Goal: Browse casually: Explore the website without a specific task or goal

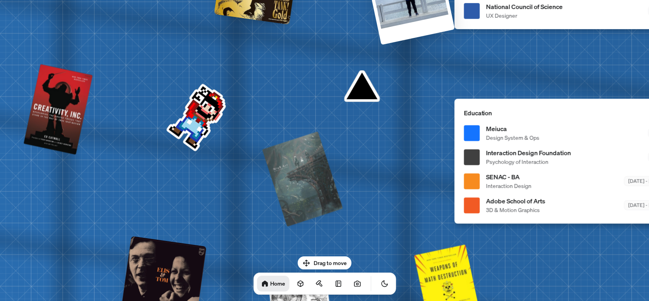
drag, startPoint x: 304, startPoint y: 130, endPoint x: 648, endPoint y: 235, distance: 359.3
click at [590, 0] on html "[PERSON_NAME] [PERSON_NAME] Design Engineer Welcome to my space on the internet…" at bounding box center [324, 0] width 649 height 0
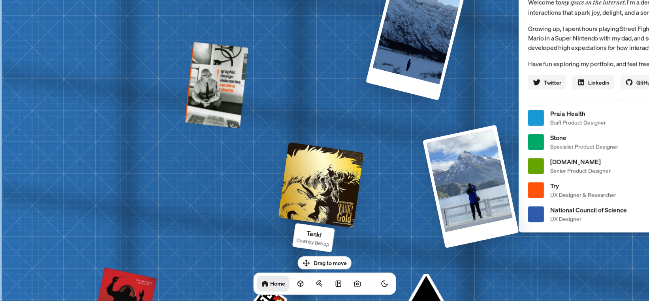
click at [337, 194] on div at bounding box center [321, 185] width 86 height 86
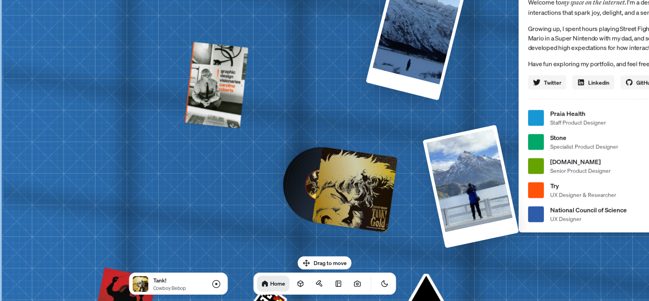
click at [357, 171] on div at bounding box center [355, 190] width 86 height 86
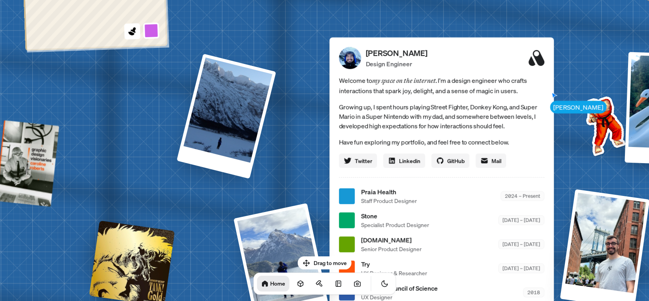
drag, startPoint x: 419, startPoint y: 128, endPoint x: 242, endPoint y: 201, distance: 191.2
click at [242, 201] on div "[PERSON_NAME] [PERSON_NAME] Design Engineer Welcome to my space on the internet…" at bounding box center [443, 196] width 1182 height 1035
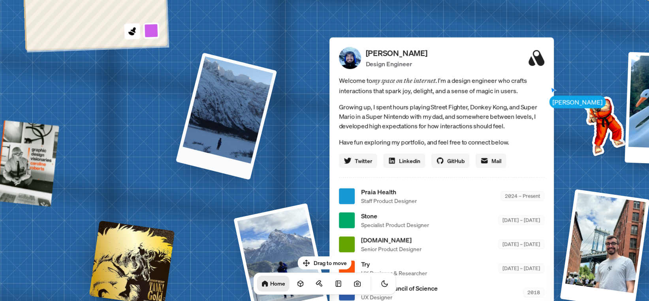
click at [252, 124] on div at bounding box center [226, 117] width 102 height 128
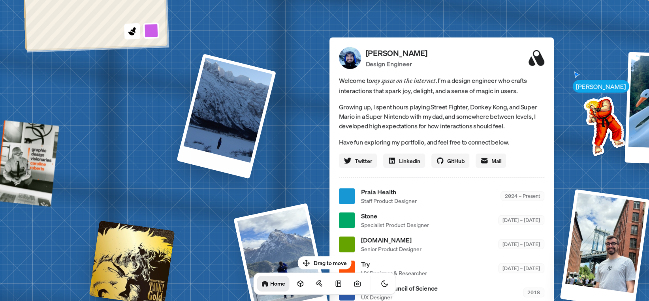
click at [251, 209] on div "[PERSON_NAME] [PERSON_NAME] Design Engineer Welcome to my space on the internet…" at bounding box center [443, 196] width 1182 height 1035
click at [281, 227] on div at bounding box center [282, 264] width 98 height 125
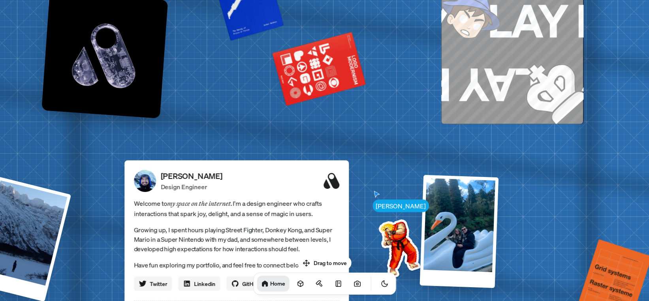
drag, startPoint x: 574, startPoint y: 13, endPoint x: 367, endPoint y: 146, distance: 245.7
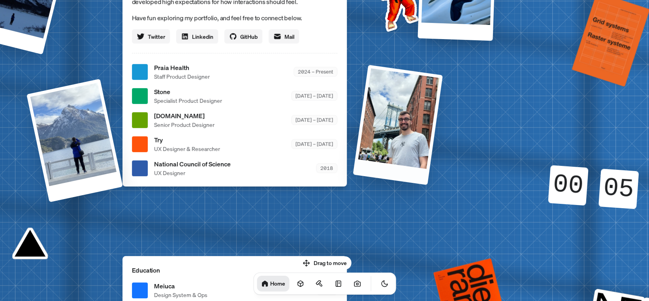
click at [395, 130] on div at bounding box center [398, 125] width 90 height 120
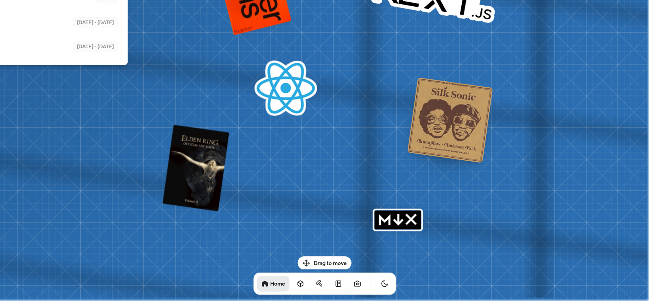
drag, startPoint x: 521, startPoint y: 165, endPoint x: 274, endPoint y: 47, distance: 273.5
drag, startPoint x: 384, startPoint y: 222, endPoint x: 395, endPoint y: 221, distance: 10.3
click at [385, 222] on icon "MDX" at bounding box center [397, 220] width 50 height 23
click at [398, 220] on icon "MDX" at bounding box center [398, 219] width 0 height 10
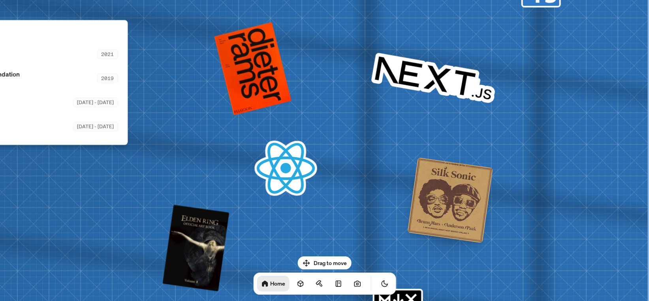
drag, startPoint x: 397, startPoint y: 40, endPoint x: 362, endPoint y: 252, distance: 214.2
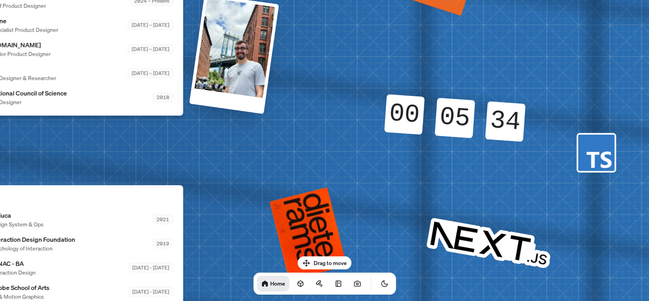
drag, startPoint x: 398, startPoint y: 138, endPoint x: 455, endPoint y: 170, distance: 65.3
click at [453, 174] on div "[PERSON_NAME] [PERSON_NAME] Design Engineer Welcome to my space on the internet…" at bounding box center [72, 1] width 1182 height 1035
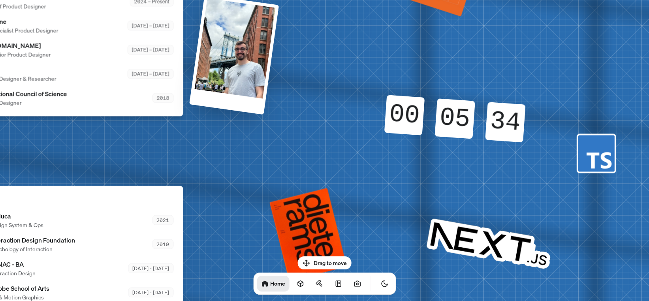
click at [470, 116] on div "05 05" at bounding box center [455, 109] width 39 height 22
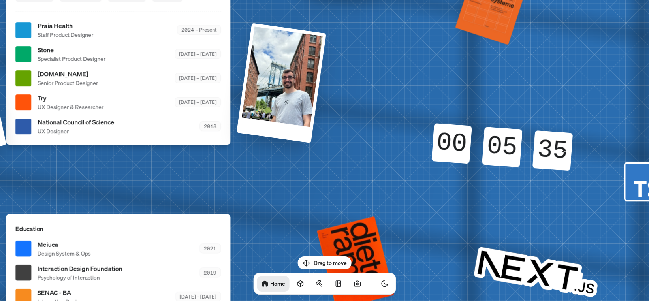
drag, startPoint x: 376, startPoint y: 162, endPoint x: 495, endPoint y: 228, distance: 134.9
click at [493, 228] on div "[PERSON_NAME] [PERSON_NAME] Design Engineer Welcome to my space on the internet…" at bounding box center [120, 30] width 1182 height 1035
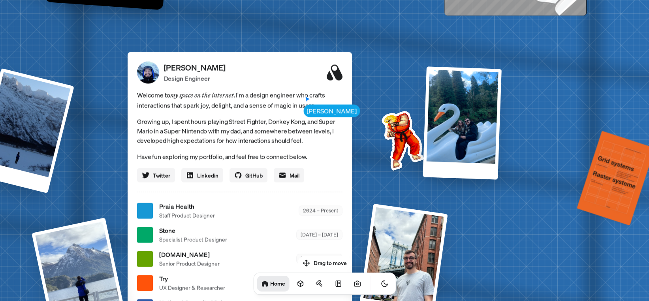
drag, startPoint x: 483, startPoint y: 102, endPoint x: 547, endPoint y: 264, distance: 173.8
click at [547, 264] on div "[PERSON_NAME] [PERSON_NAME] Design Engineer Welcome to my space on the internet…" at bounding box center [241, 210] width 1182 height 1035
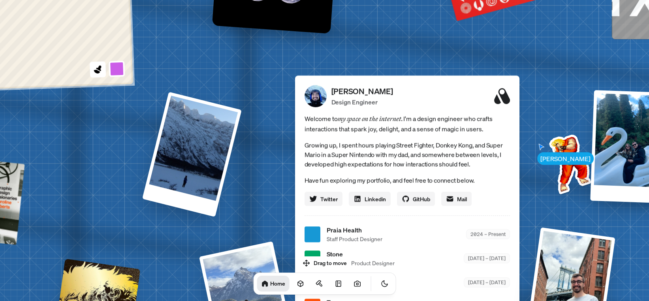
drag, startPoint x: 429, startPoint y: 120, endPoint x: 568, endPoint y: 116, distance: 139.5
click at [568, 116] on div "[PERSON_NAME] [PERSON_NAME] Design Engineer Welcome to my space on the internet…" at bounding box center [409, 234] width 1182 height 1035
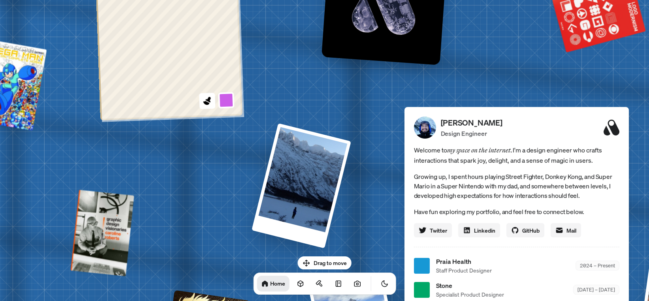
drag, startPoint x: 353, startPoint y: 70, endPoint x: 469, endPoint y: 103, distance: 120.7
click at [469, 103] on div "[PERSON_NAME] [PERSON_NAME] Design Engineer Welcome to my space on the internet…" at bounding box center [518, 265] width 1182 height 1035
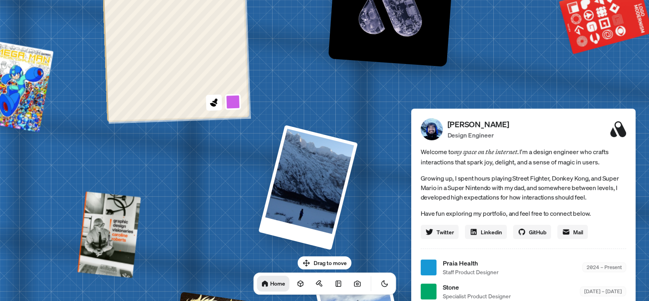
drag, startPoint x: 631, startPoint y: 161, endPoint x: 240, endPoint y: 14, distance: 417.9
click at [411, 109] on div "[PERSON_NAME] Design Engineer Welcome to my space on the internet. I'm a design…" at bounding box center [523, 245] width 224 height 273
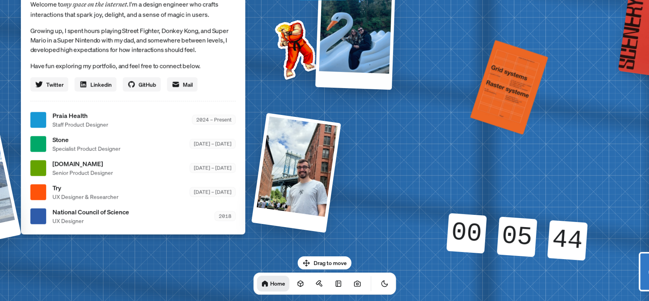
drag, startPoint x: 344, startPoint y: 67, endPoint x: 586, endPoint y: 142, distance: 253.9
click at [396, 90] on div at bounding box center [355, 32] width 81 height 115
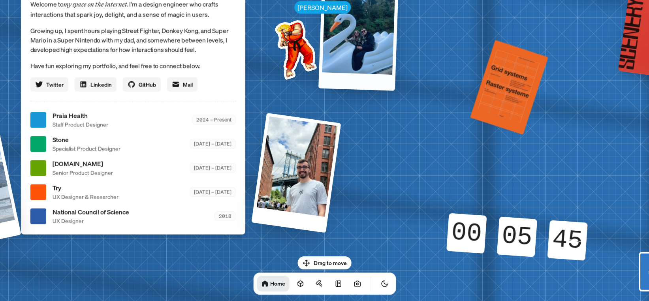
drag, startPoint x: 367, startPoint y: 52, endPoint x: 497, endPoint y: 139, distance: 156.4
click at [399, 91] on div at bounding box center [358, 33] width 81 height 115
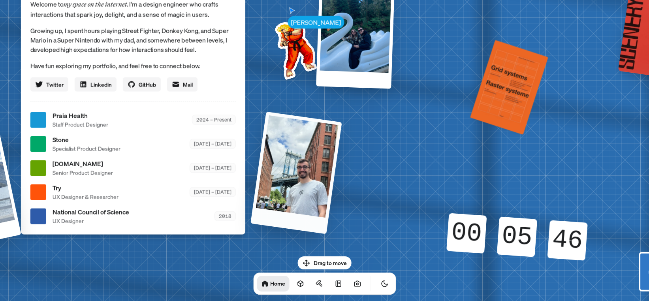
drag, startPoint x: 315, startPoint y: 171, endPoint x: 449, endPoint y: 164, distance: 134.1
click at [342, 164] on div at bounding box center [295, 173] width 91 height 122
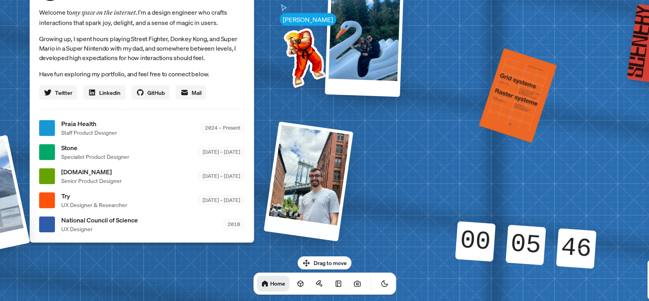
drag, startPoint x: 397, startPoint y: 119, endPoint x: 564, endPoint y: 210, distance: 190.0
click at [542, 208] on div "[PERSON_NAME] [PERSON_NAME] Design Engineer Welcome to my space on the internet…" at bounding box center [143, 128] width 1182 height 1035
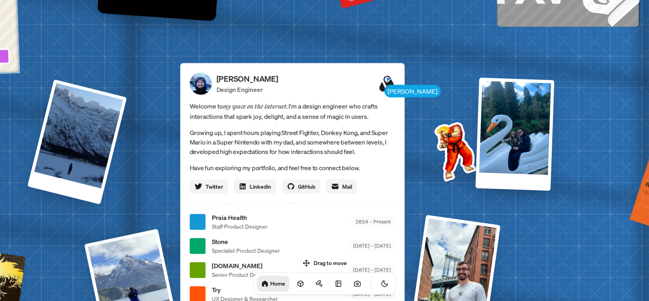
drag, startPoint x: 399, startPoint y: 74, endPoint x: 503, endPoint y: 115, distance: 111.3
click at [404, 115] on div "[PERSON_NAME] Design Engineer Welcome to my space on the internet. I'm a design…" at bounding box center [292, 199] width 224 height 273
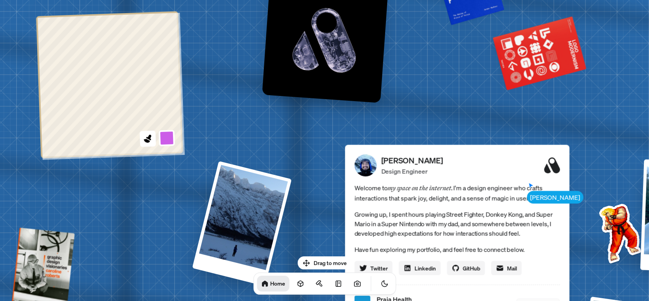
drag, startPoint x: 340, startPoint y: 76, endPoint x: 432, endPoint y: 135, distance: 110.0
click at [432, 135] on div "[PERSON_NAME] [PERSON_NAME] Design Engineer Welcome to my space on the internet…" at bounding box center [459, 303] width 1182 height 1035
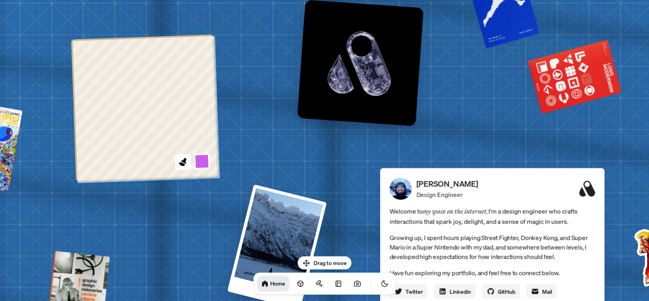
drag, startPoint x: 246, startPoint y: 140, endPoint x: 386, endPoint y: 203, distance: 153.3
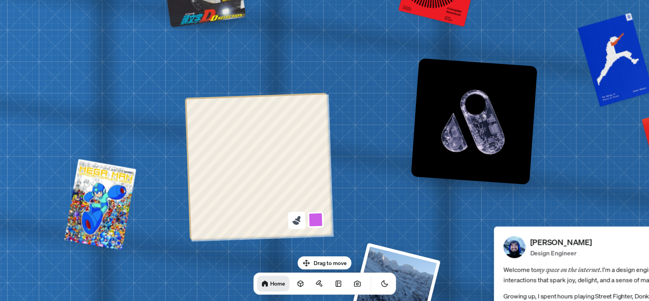
click at [293, 219] on icon at bounding box center [296, 220] width 11 height 11
click at [309, 218] on button at bounding box center [316, 220] width 18 height 18
